Goal: Information Seeking & Learning: Compare options

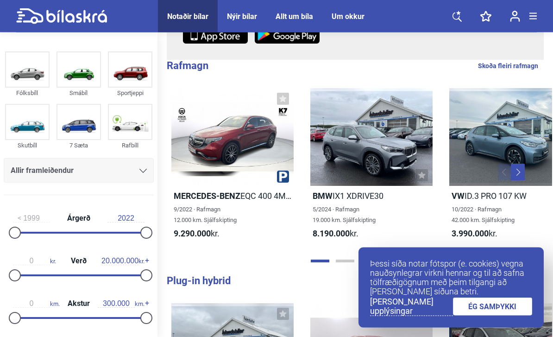
scroll to position [230, 0]
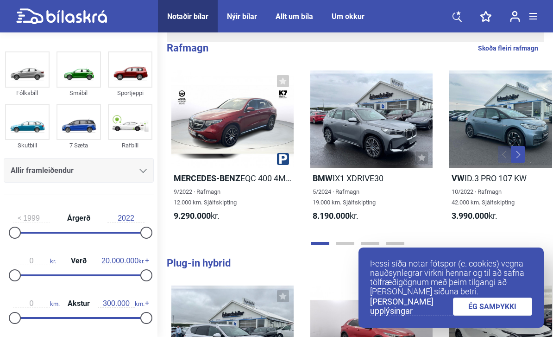
click at [514, 316] on link "ÉG SAMÞYKKI" at bounding box center [493, 307] width 80 height 18
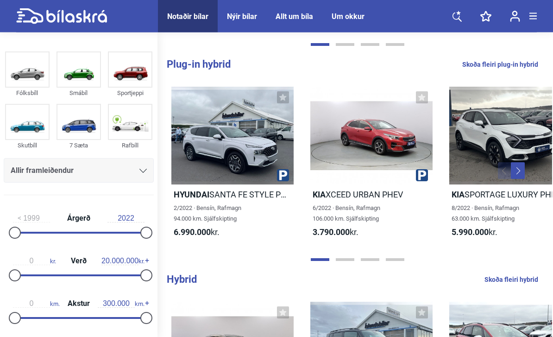
scroll to position [429, 0]
type input "2022"
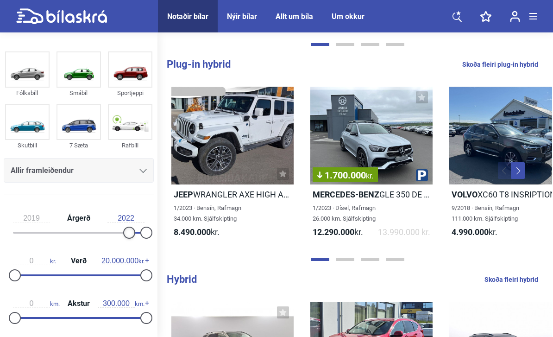
type input "2020"
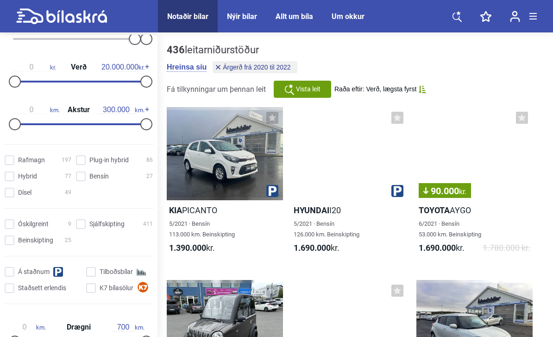
scroll to position [213, 0]
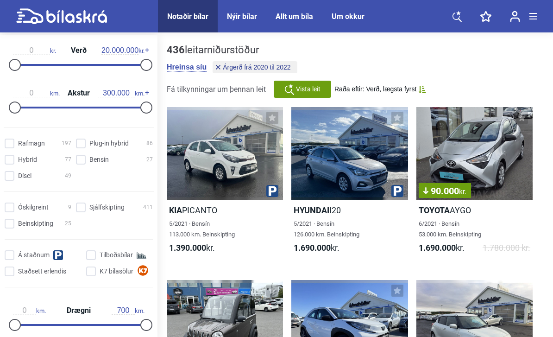
click at [83, 209] on input "Sjálfskipting 411" at bounding box center [115, 208] width 77 height 10
checkbox input "true"
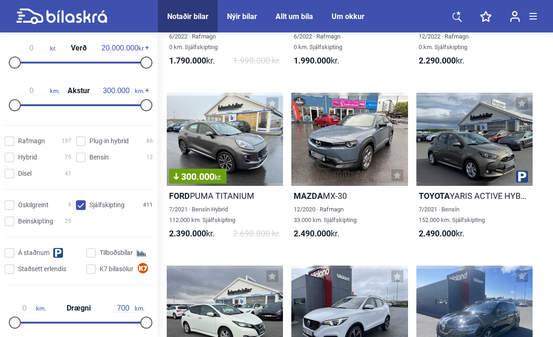
scroll to position [187, 0]
click at [509, 150] on div at bounding box center [475, 139] width 116 height 93
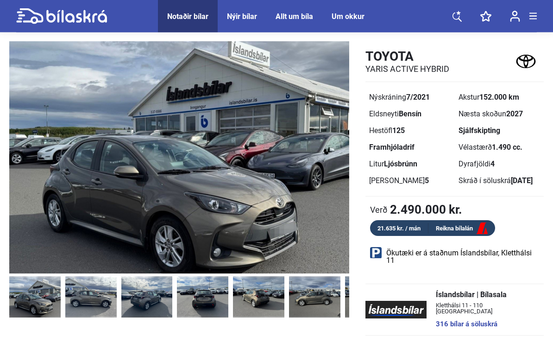
scroll to position [44, 0]
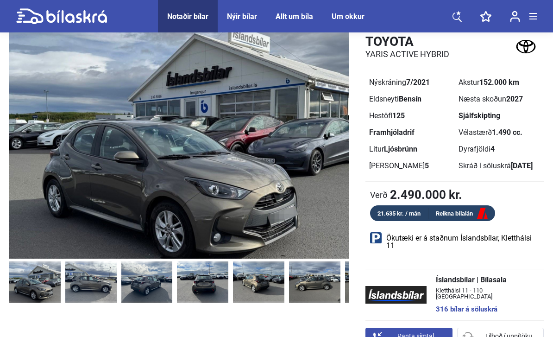
click at [308, 280] on img at bounding box center [314, 281] width 51 height 41
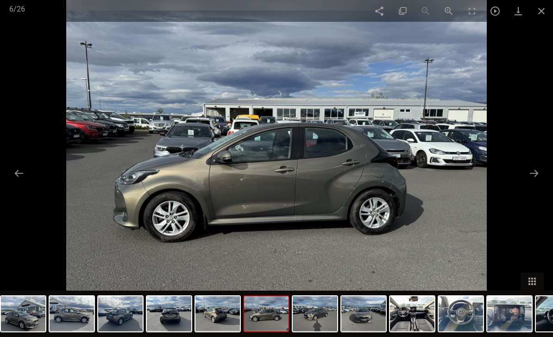
click at [530, 182] on button at bounding box center [534, 173] width 19 height 18
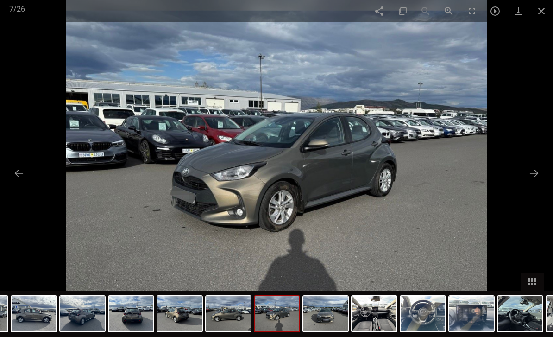
click at [535, 182] on button at bounding box center [534, 173] width 19 height 18
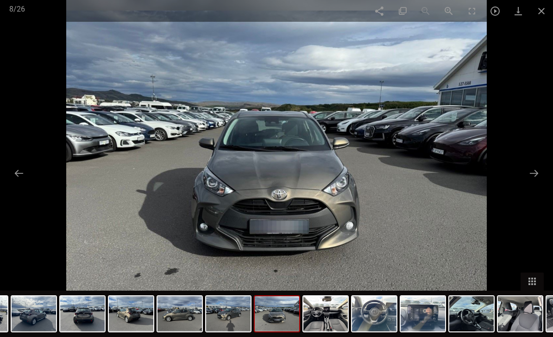
click at [530, 182] on button at bounding box center [534, 173] width 19 height 18
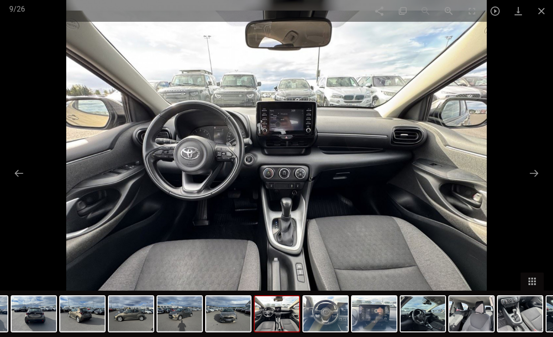
click at [536, 11] on span at bounding box center [541, 11] width 23 height 22
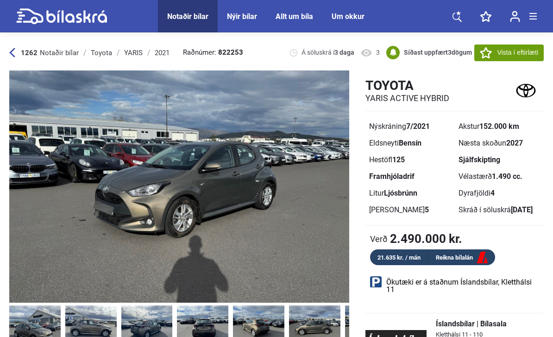
click at [482, 56] on icon at bounding box center [486, 52] width 12 height 11
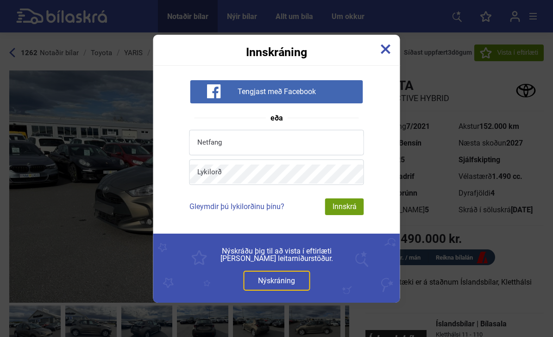
click at [387, 47] on img at bounding box center [386, 49] width 10 height 10
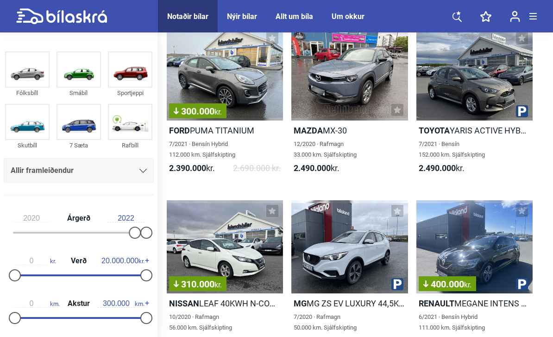
scroll to position [252, 0]
click at [242, 67] on div "300.000 kr." at bounding box center [225, 73] width 116 height 93
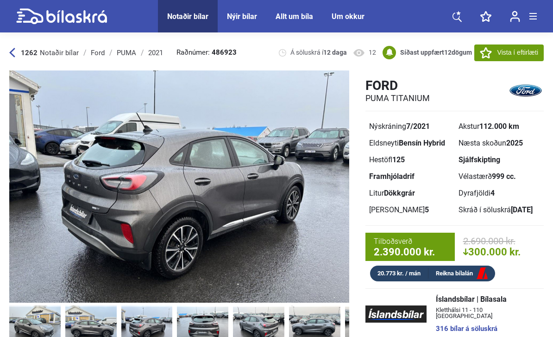
click at [151, 322] on img at bounding box center [146, 325] width 51 height 41
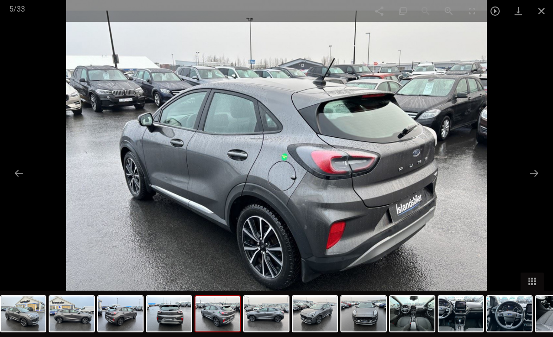
click at [535, 13] on span at bounding box center [541, 11] width 23 height 22
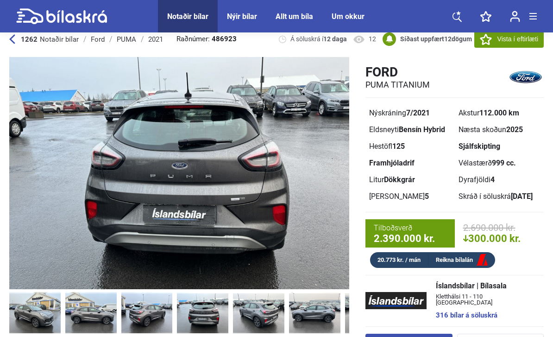
scroll to position [14, 0]
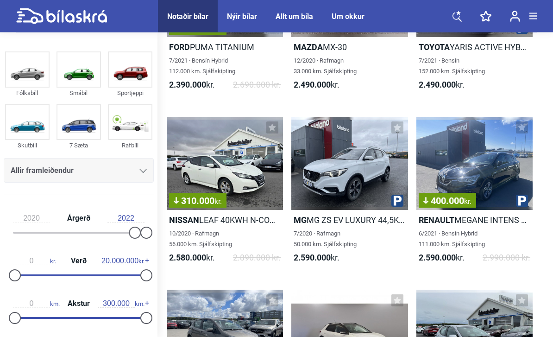
scroll to position [336, 0]
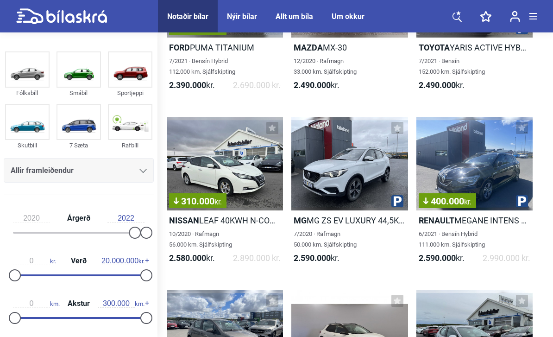
click at [239, 154] on div "310.000 kr." at bounding box center [225, 163] width 116 height 93
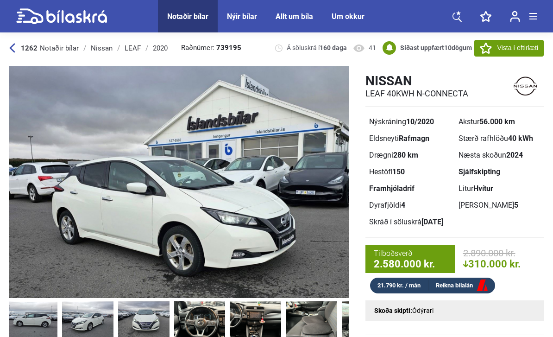
scroll to position [7, 0]
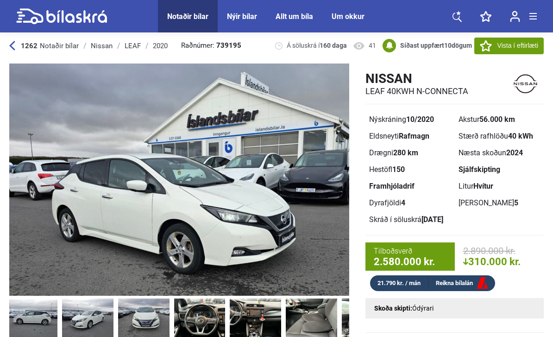
click at [480, 42] on icon at bounding box center [486, 45] width 12 height 11
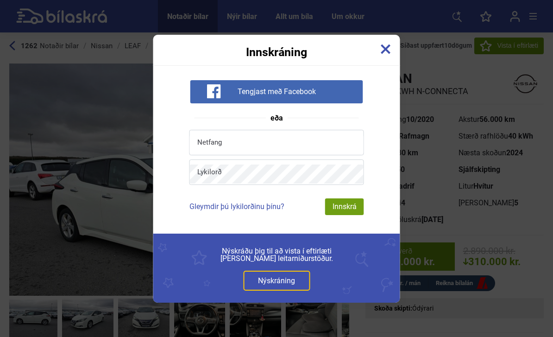
click at [385, 46] on img at bounding box center [386, 49] width 10 height 10
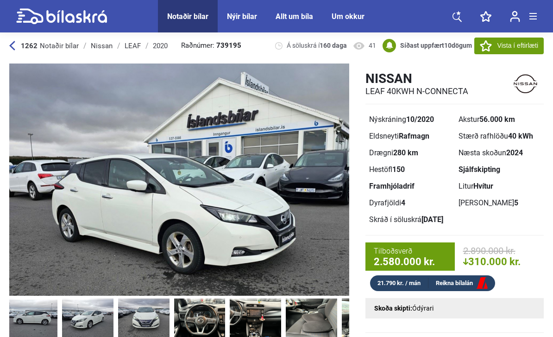
click at [223, 120] on img at bounding box center [179, 180] width 340 height 232
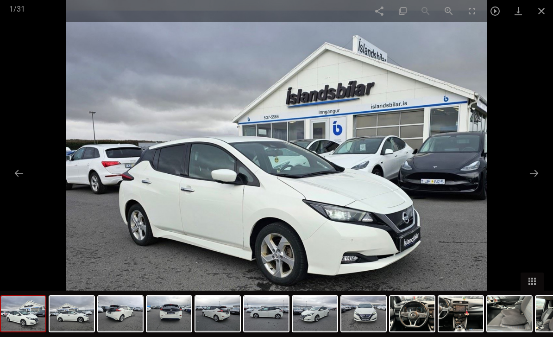
click at [541, 9] on span at bounding box center [541, 11] width 23 height 22
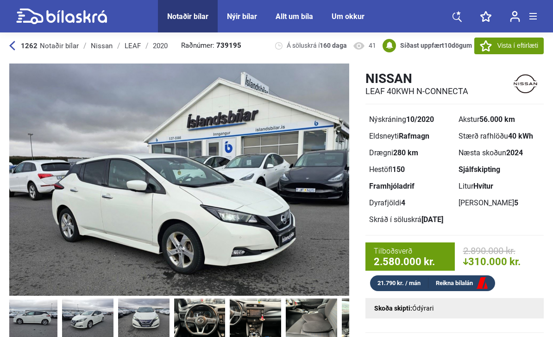
click at [480, 45] on icon at bounding box center [486, 45] width 12 height 11
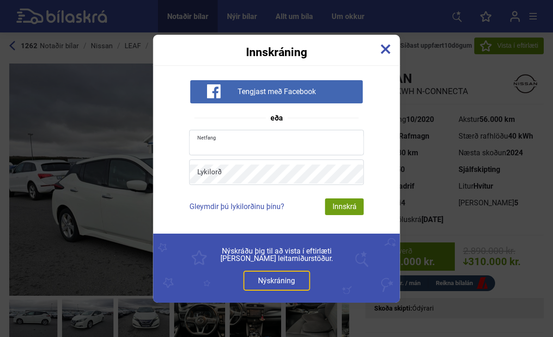
click at [328, 136] on input "email" at bounding box center [277, 144] width 174 height 19
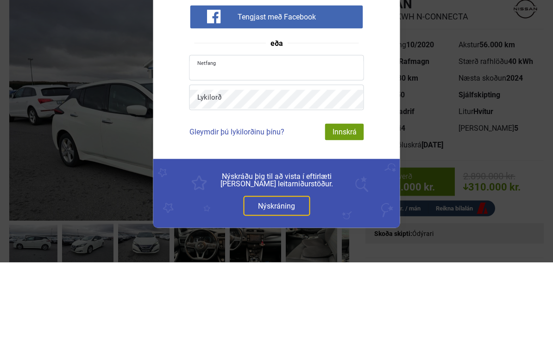
type input "[EMAIL_ADDRESS][DOMAIN_NAME]"
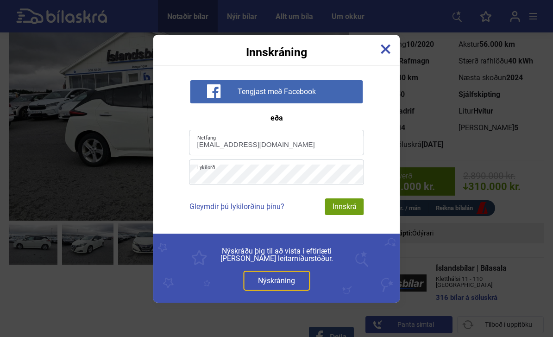
scroll to position [82, 0]
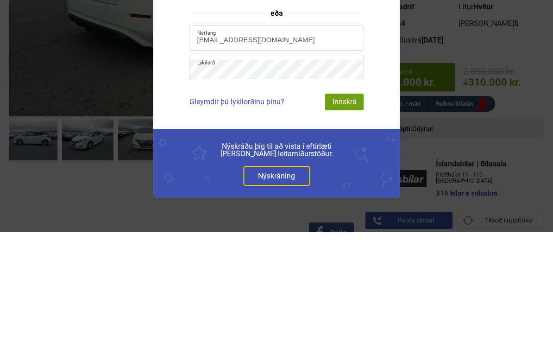
click at [351, 198] on div "Innskrá" at bounding box center [344, 206] width 39 height 17
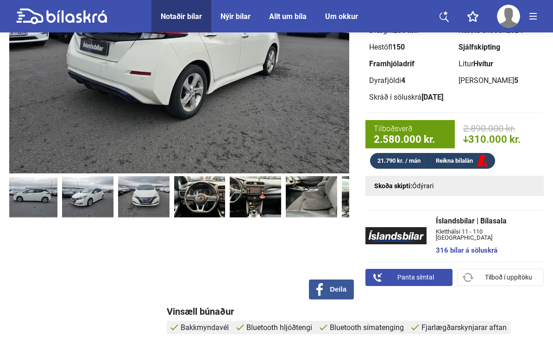
scroll to position [0, 0]
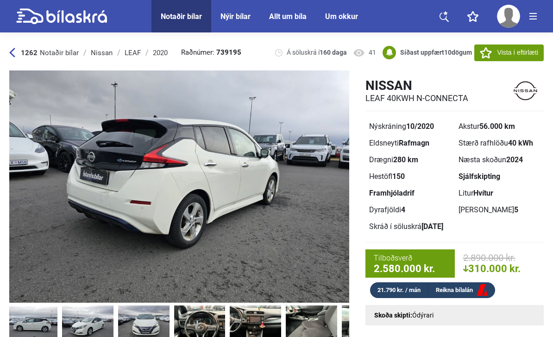
click at [485, 46] on button "Vista í eftirlæti" at bounding box center [510, 53] width 70 height 17
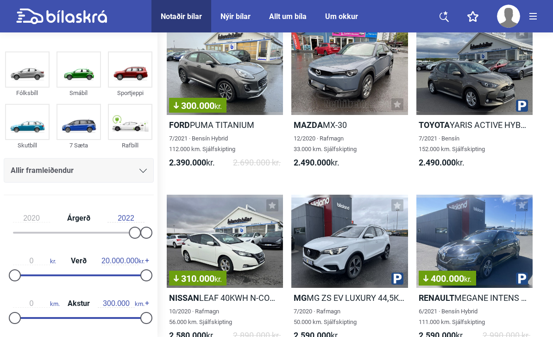
scroll to position [256, 0]
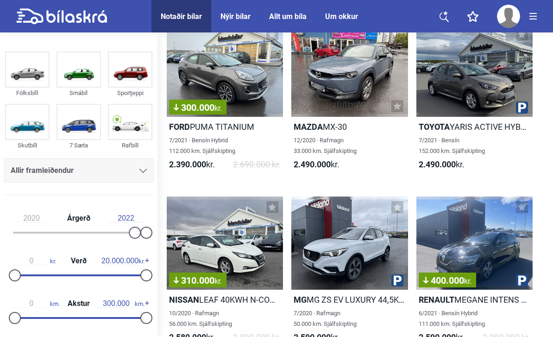
click at [274, 205] on icon at bounding box center [272, 207] width 7 height 7
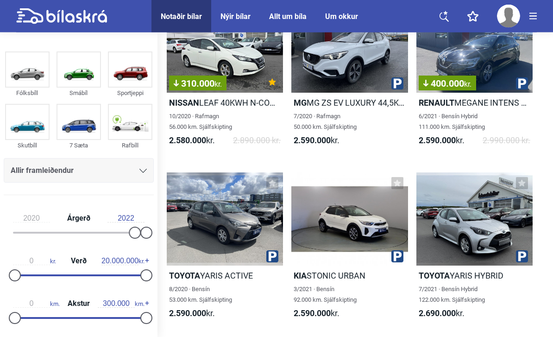
scroll to position [453, 0]
click at [524, 184] on icon at bounding box center [522, 183] width 7 height 7
click at [497, 211] on div at bounding box center [475, 218] width 116 height 93
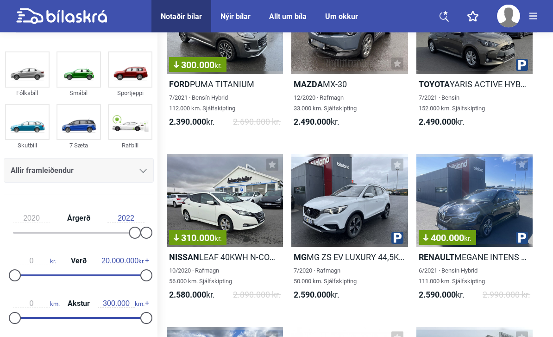
scroll to position [299, 0]
click at [272, 161] on icon at bounding box center [272, 164] width 7 height 7
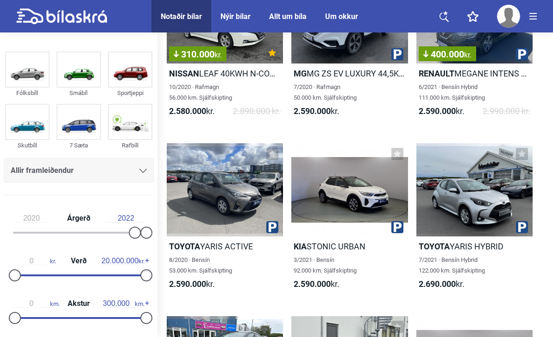
scroll to position [482, 0]
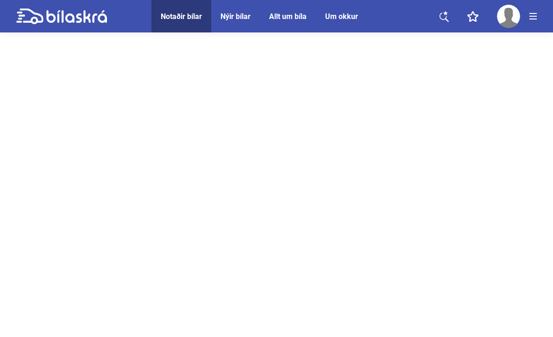
click at [487, 98] on div at bounding box center [276, 267] width 553 height 464
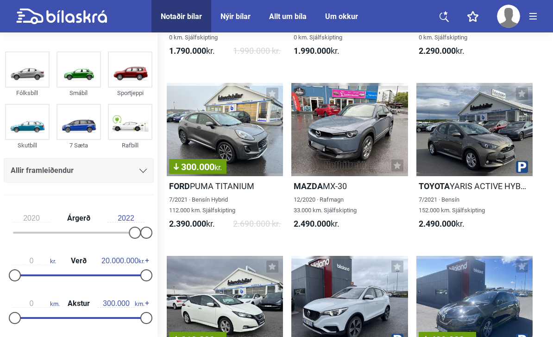
click at [199, 119] on div "300.000 kr." at bounding box center [225, 129] width 116 height 93
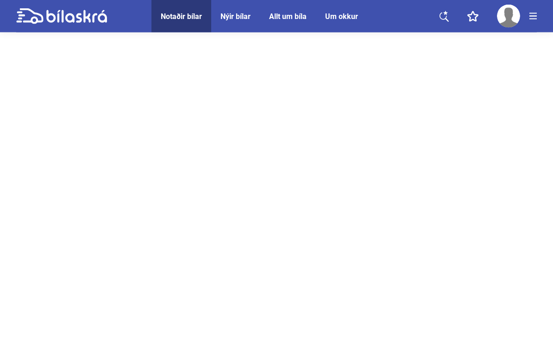
scroll to position [24, 0]
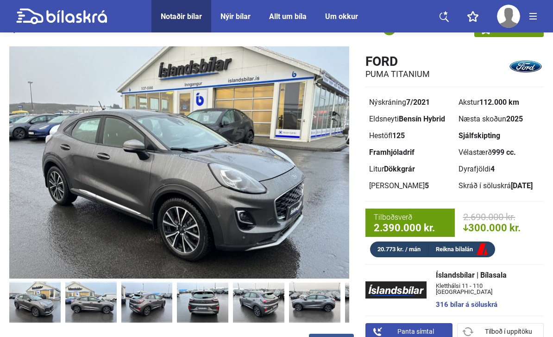
click at [90, 306] on img at bounding box center [90, 301] width 51 height 41
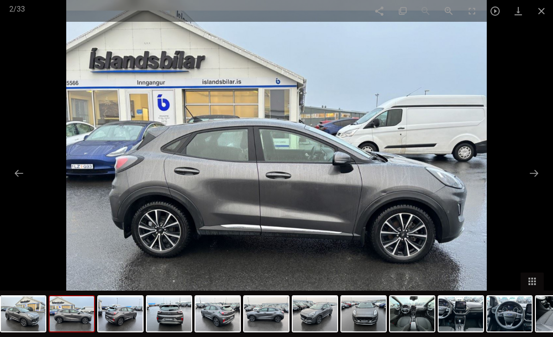
click at [536, 8] on span at bounding box center [541, 11] width 23 height 22
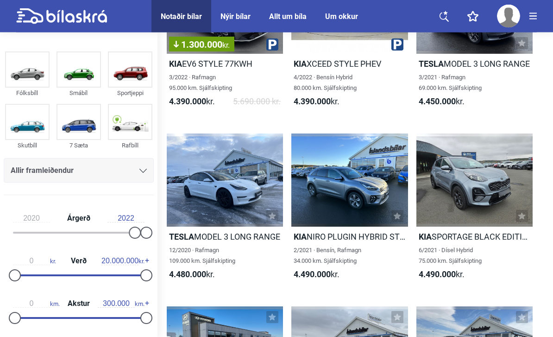
scroll to position [8631, 0]
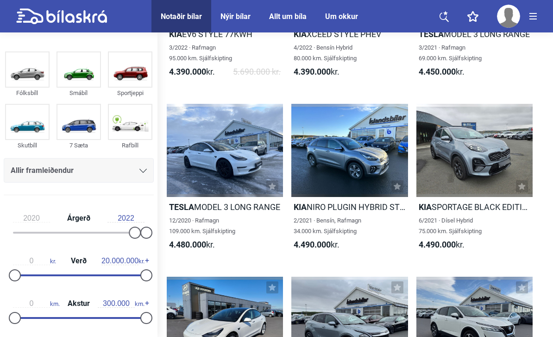
click at [183, 59] on span "3/2022 · Rafmagn 95.000 km. Sjálfskipting" at bounding box center [200, 53] width 63 height 18
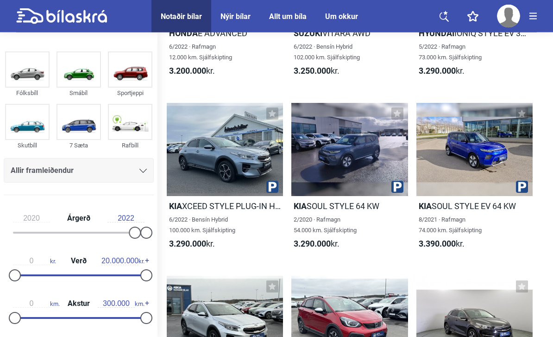
scroll to position [2598, 0]
